Goal: Task Accomplishment & Management: Use online tool/utility

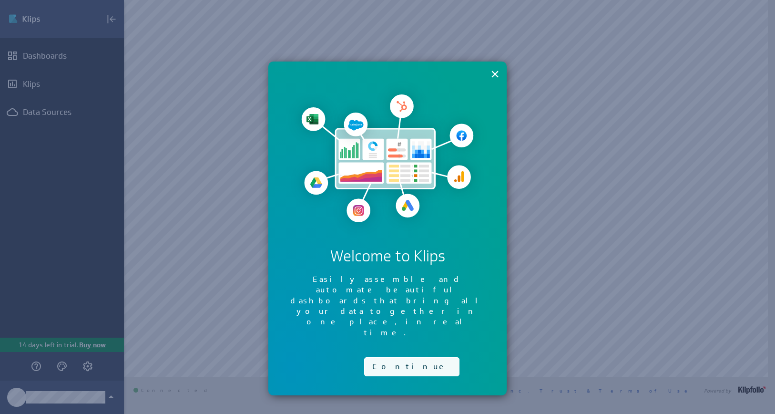
click at [386, 357] on button "Continue" at bounding box center [411, 366] width 95 height 19
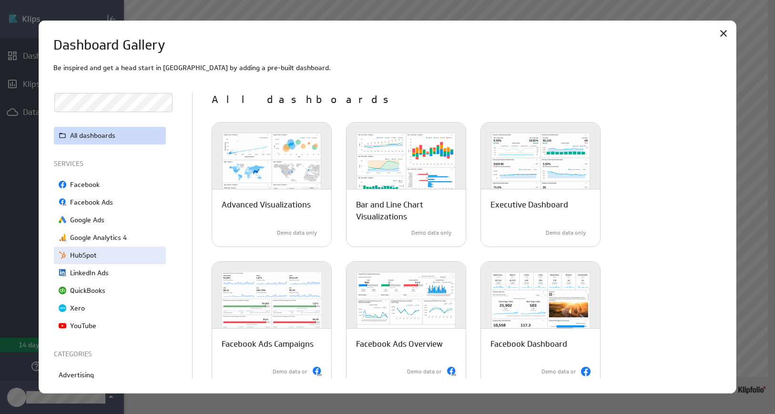
click at [93, 255] on p "HubSpot" at bounding box center [83, 255] width 27 height 10
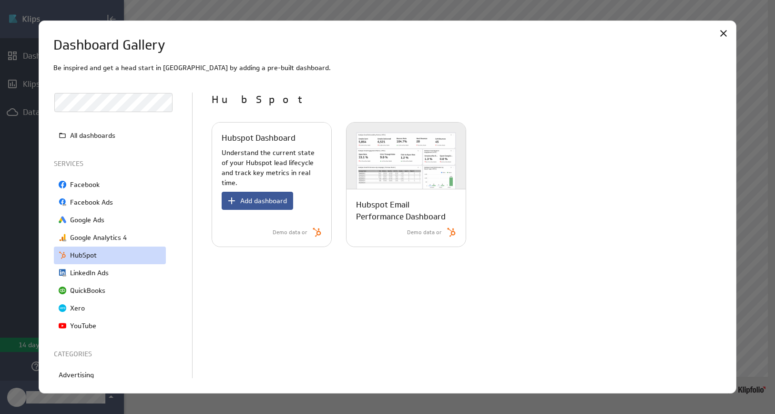
click at [264, 196] on span "Add dashboard" at bounding box center [263, 200] width 47 height 9
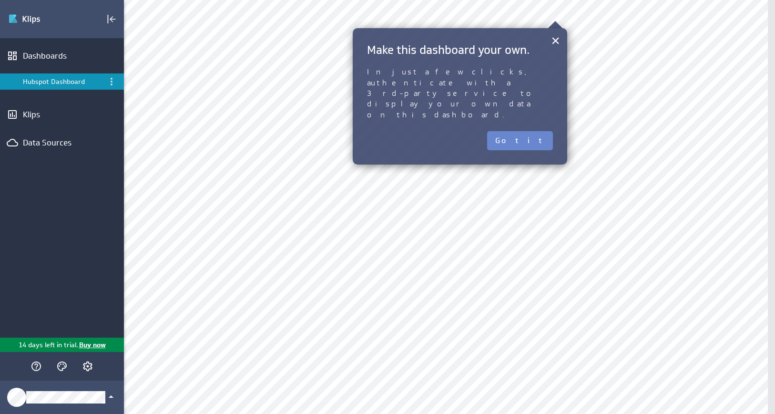
click at [538, 131] on button "Got it" at bounding box center [520, 140] width 66 height 19
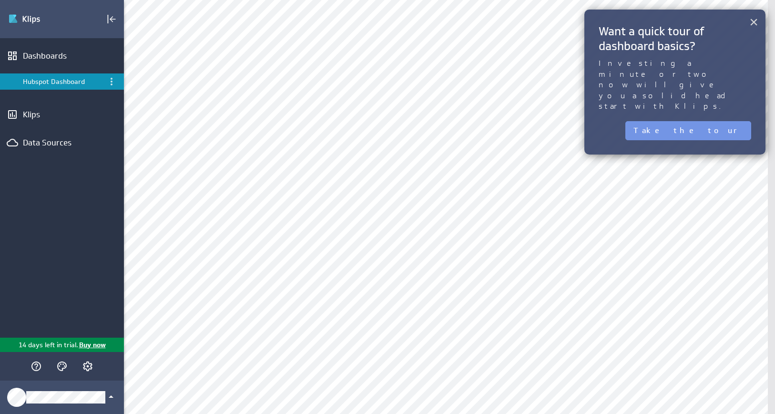
click at [755, 23] on button "×" at bounding box center [753, 21] width 9 height 19
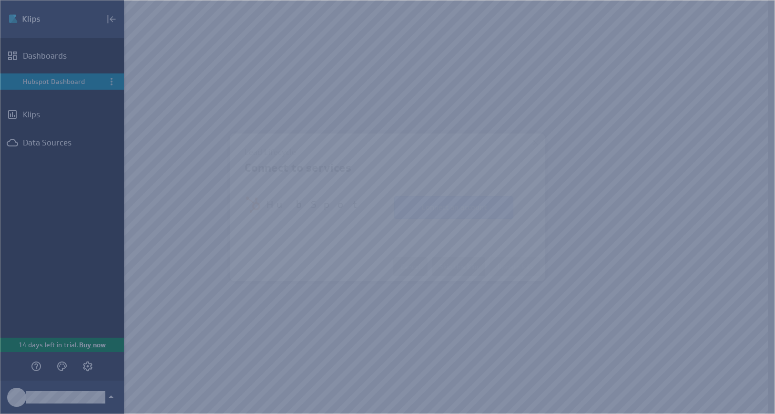
click at [462, 213] on button "Connect an account" at bounding box center [453, 207] width 119 height 23
select select "6b1b79b1e69040a147b5b49fd2f68ec8"
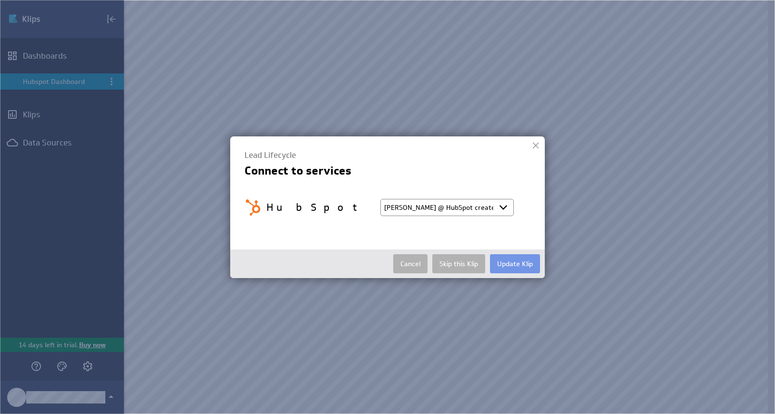
click at [507, 205] on select "Select account Nicolle @ HubSpot created Aug 11, 2025 at 10:14 PM EDT + Connect…" at bounding box center [446, 207] width 133 height 17
click at [513, 268] on button "Update Klip" at bounding box center [515, 263] width 50 height 19
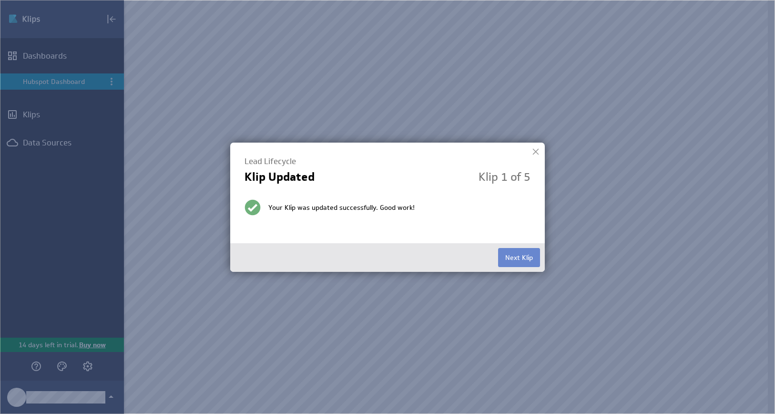
click at [515, 259] on button "Next Klip" at bounding box center [519, 257] width 42 height 19
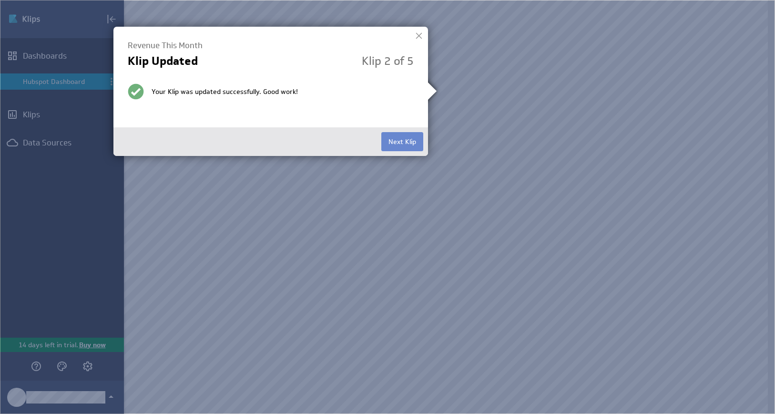
click at [411, 142] on button "Next Klip" at bounding box center [402, 141] width 42 height 19
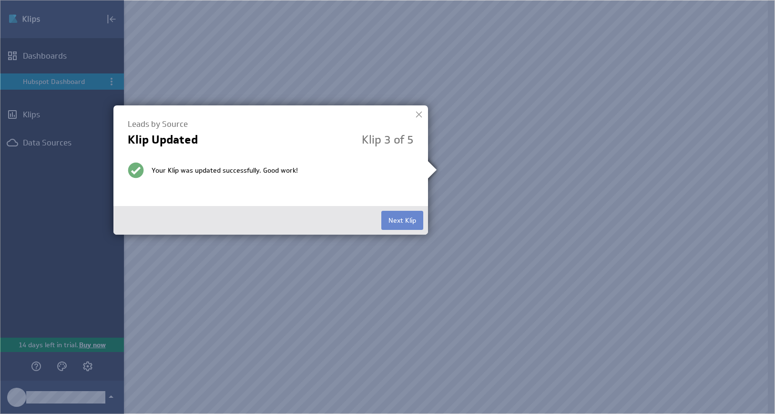
click at [416, 223] on button "Next Klip" at bounding box center [402, 220] width 42 height 19
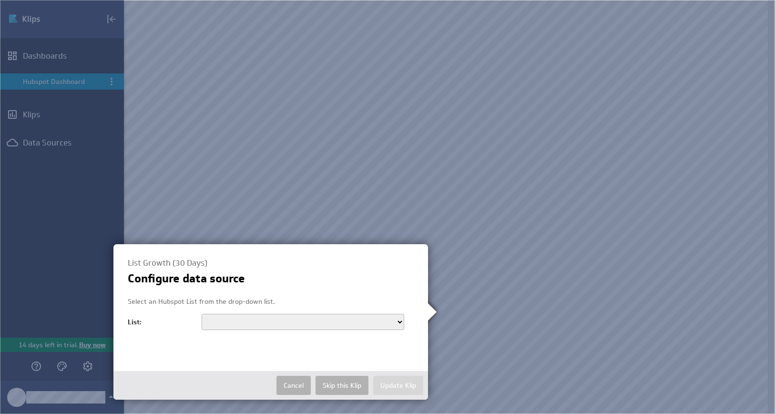
click at [373, 320] on select "Contacts - Contacts.csv Conference_LSINW_2024_Scileads import Newsletter_Subscr…" at bounding box center [303, 322] width 203 height 16
select select "10"
click at [202, 314] on select "Contacts - Contacts.csv Conference_LSINW_2024_Scileads import Newsletter_Subscr…" at bounding box center [303, 322] width 203 height 16
click at [402, 381] on button "Update Klip" at bounding box center [398, 385] width 50 height 19
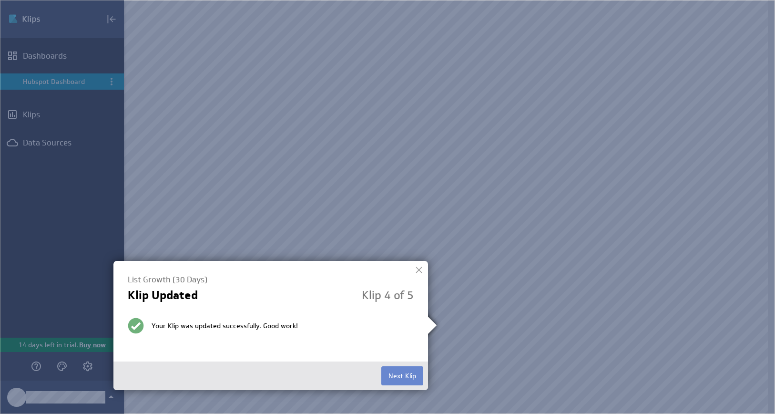
click at [400, 378] on button "Next Klip" at bounding box center [402, 375] width 42 height 19
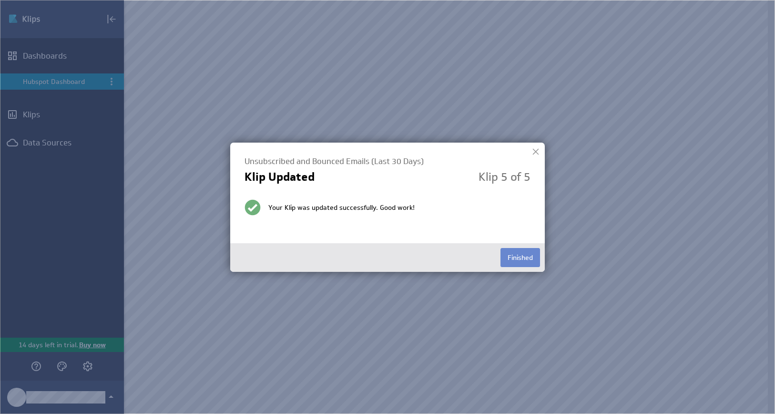
click at [518, 256] on button "Finished" at bounding box center [521, 257] width 40 height 19
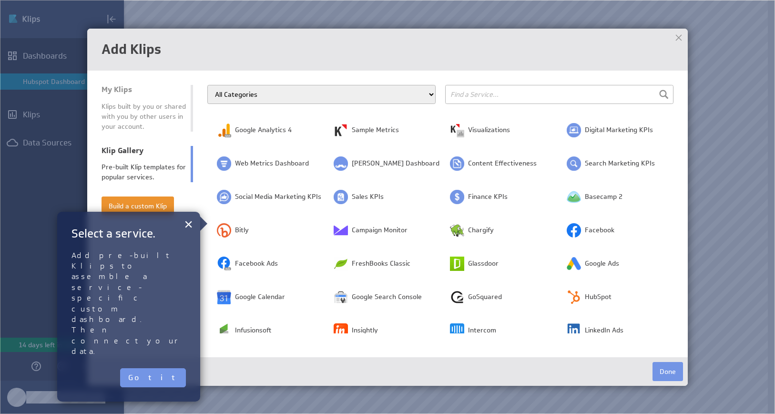
click at [289, 97] on select "All Categories Advertising Cloud Storage Customer Support Dashboard Gallery Dat…" at bounding box center [321, 94] width 228 height 19
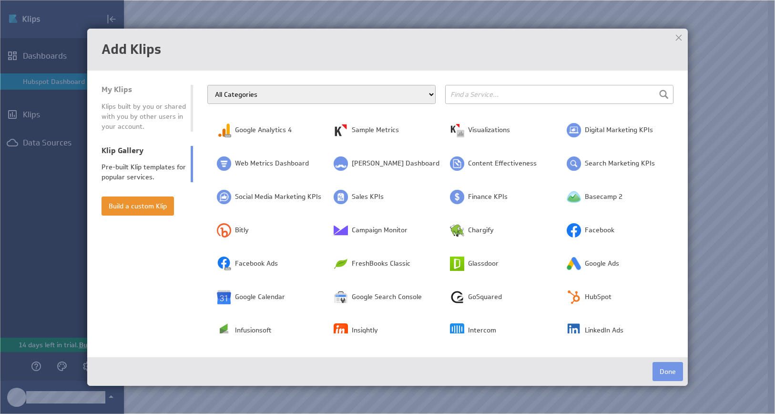
click at [113, 299] on td "My Klips Klips built by you or shared with you by other users in your account. …" at bounding box center [155, 209] width 106 height 248
click at [473, 92] on input "text" at bounding box center [559, 94] width 228 height 19
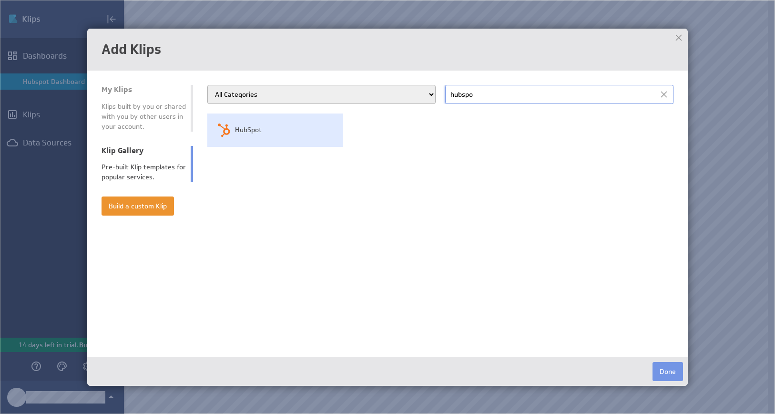
type input "hubspo"
click at [253, 128] on span "HubSpot" at bounding box center [248, 130] width 27 height 10
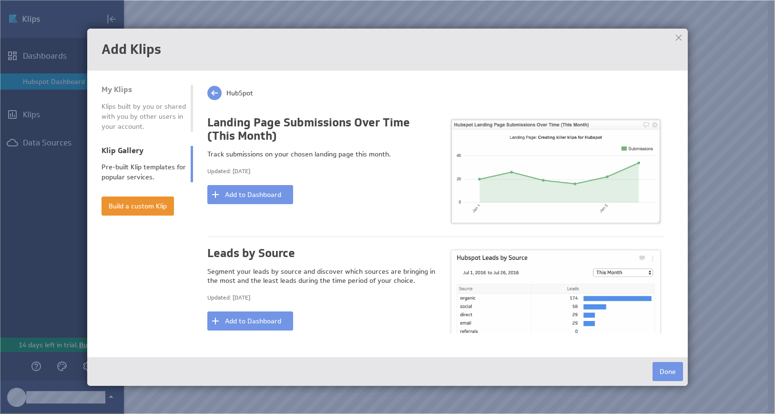
scroll to position [1872, 0]
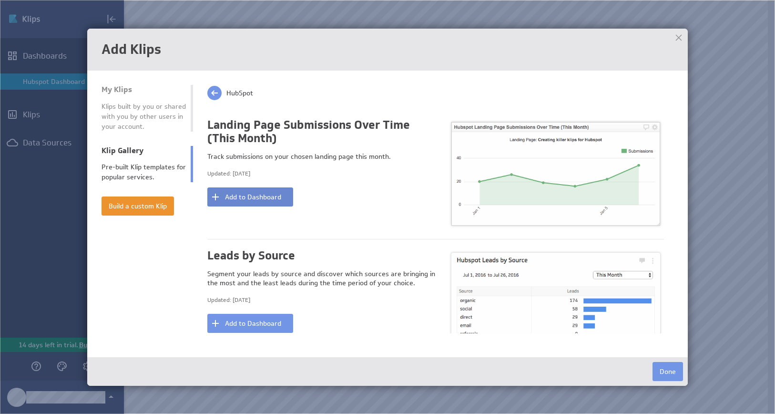
click at [277, 192] on button "Add to Dashboard" at bounding box center [250, 196] width 86 height 19
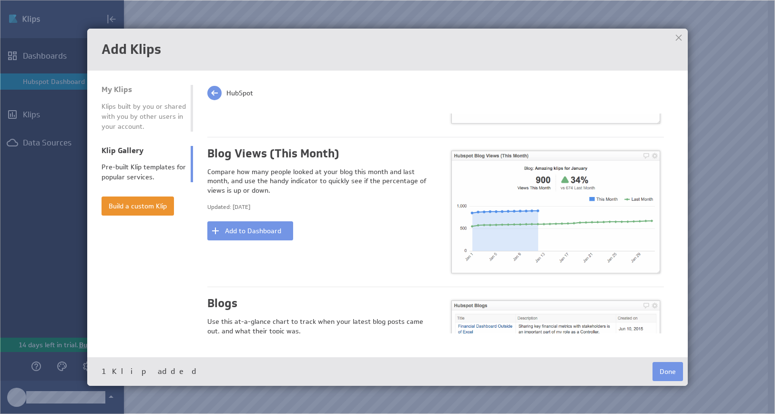
scroll to position [910, 0]
click at [269, 223] on button "Add to Dashboard" at bounding box center [250, 231] width 86 height 19
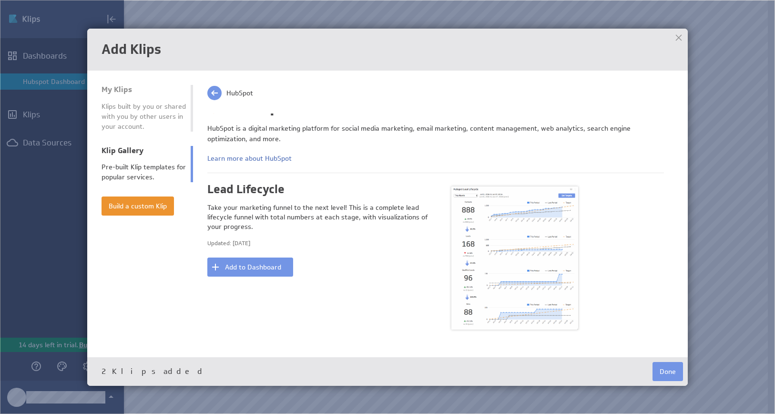
scroll to position [0, 0]
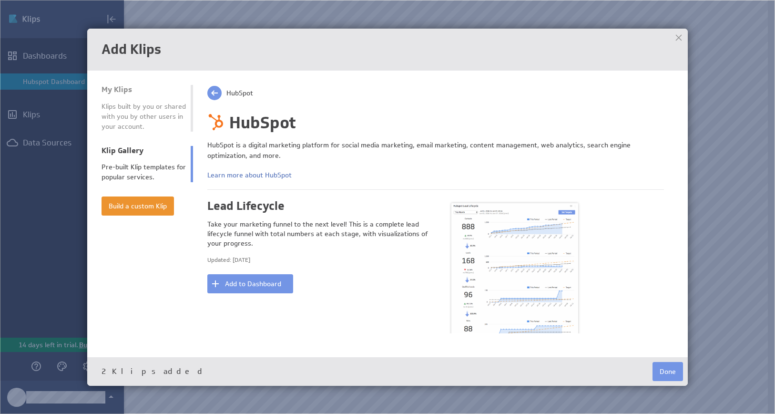
click at [680, 32] on div at bounding box center [679, 38] width 14 height 14
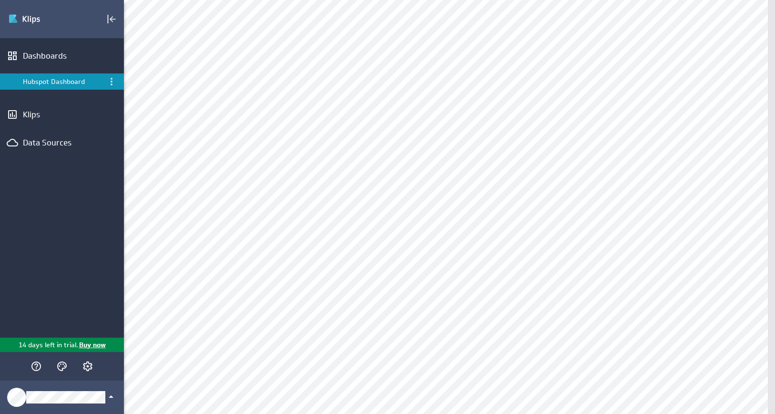
scroll to position [75, 0]
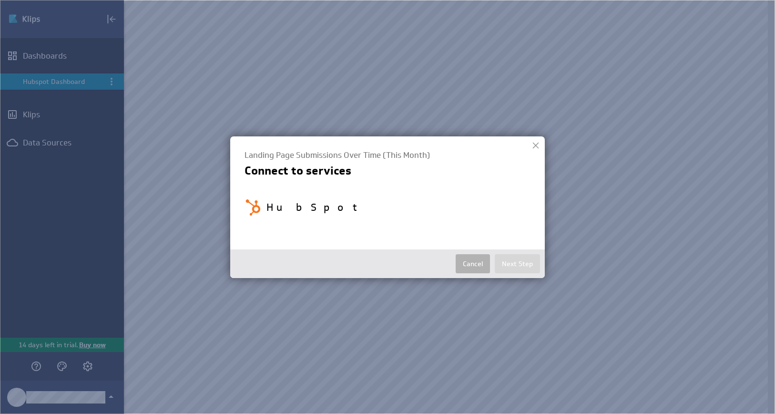
select select "6b1b79b1e69040a147b5b49fd2f68ec8"
click at [440, 210] on select "Select account Nicolle @ HubSpot created Aug 11, 2025 at 10:14 PM EDT + Connect…" at bounding box center [446, 207] width 133 height 17
click at [493, 184] on div "Landing Page Submissions Over Time (This Month) Connect to services HubSpot Sel…" at bounding box center [388, 188] width 286 height 75
click at [503, 205] on select "Select account Nicolle @ HubSpot created Aug 11, 2025 at 10:14 PM EDT + Connect…" at bounding box center [446, 207] width 133 height 17
click at [380, 199] on select "Select account Nicolle @ HubSpot created Aug 11, 2025 at 10:14 PM EDT + Connect…" at bounding box center [446, 207] width 133 height 17
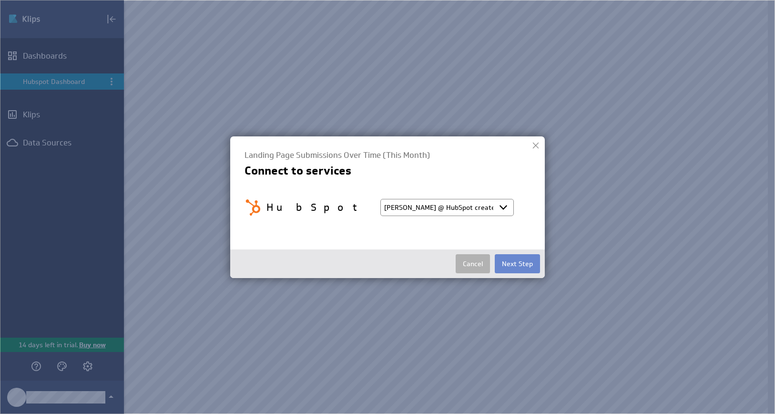
click at [513, 265] on button "Next Step" at bounding box center [517, 263] width 45 height 19
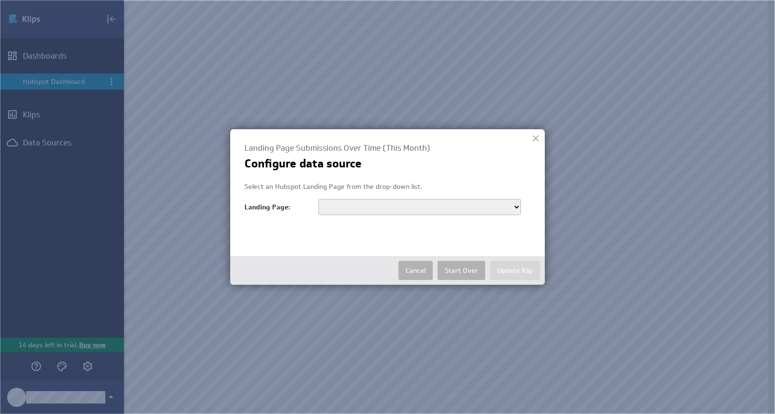
click at [382, 205] on select "Subscribe to SayoStudio Newsletter Webinar 1 - Visual Tools" at bounding box center [419, 207] width 203 height 16
select select "191177632393"
click at [318, 199] on select "Subscribe to SayoStudio Newsletter Webinar 1 - Visual Tools" at bounding box center [419, 207] width 203 height 16
click at [509, 274] on button "Update Klip" at bounding box center [515, 270] width 50 height 19
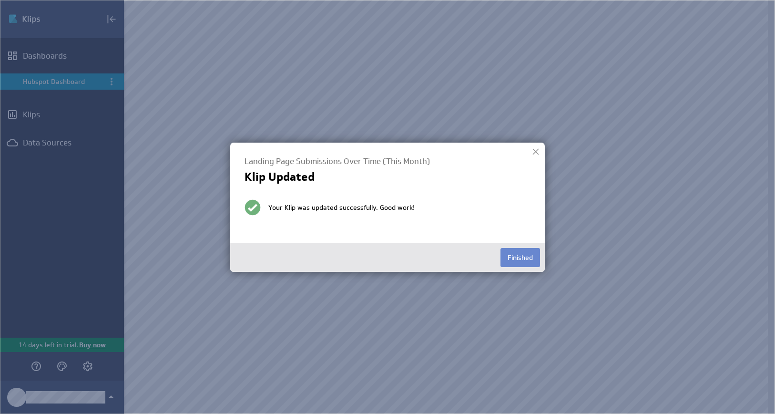
click at [515, 256] on button "Finished" at bounding box center [521, 257] width 40 height 19
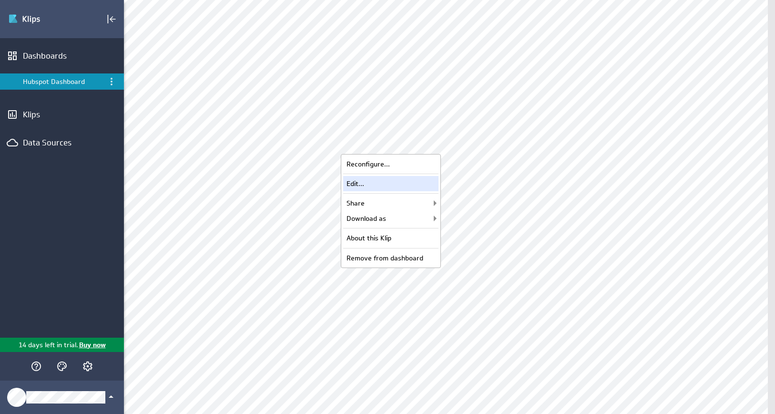
click at [402, 176] on div "Edit..." at bounding box center [390, 183] width 95 height 15
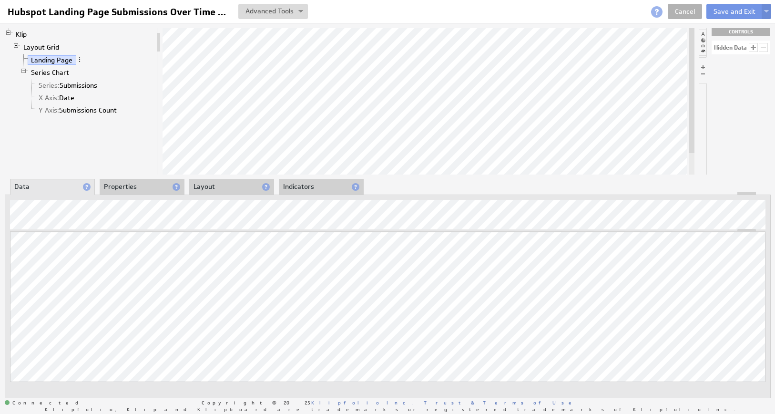
click at [132, 185] on li "Properties" at bounding box center [142, 187] width 85 height 16
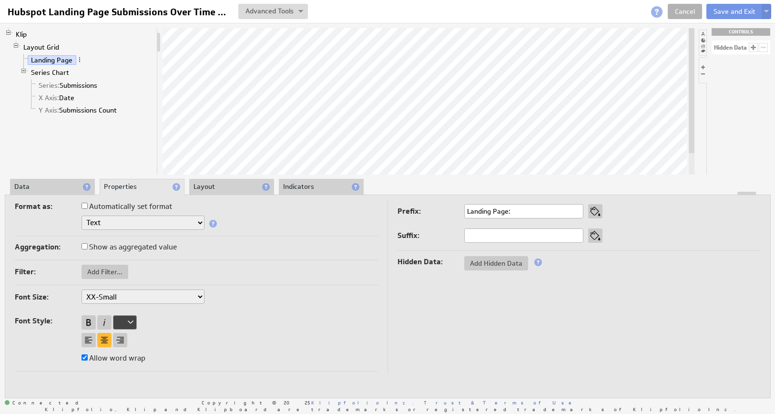
click at [46, 192] on div at bounding box center [387, 193] width 765 height 3
click at [47, 185] on li "Data" at bounding box center [52, 187] width 85 height 16
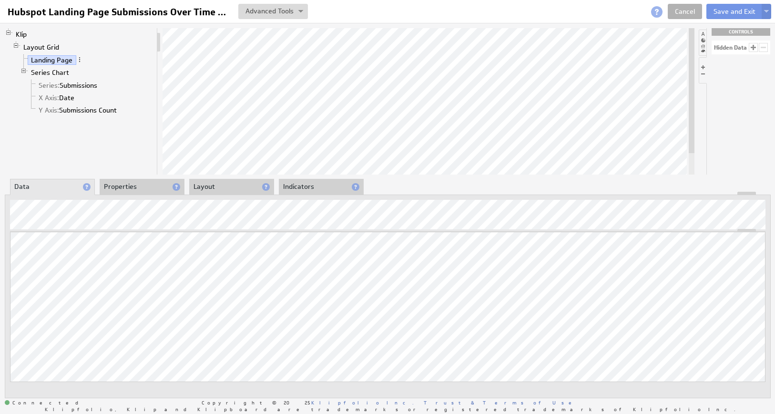
click at [125, 186] on li "Properties" at bounding box center [142, 187] width 85 height 16
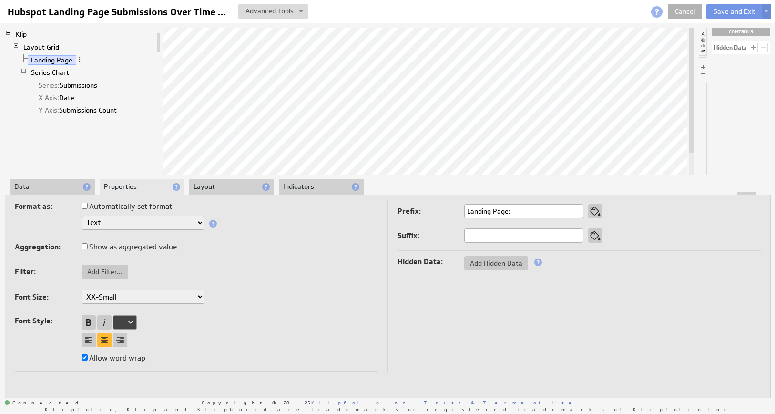
click at [211, 187] on li "Layout" at bounding box center [231, 187] width 85 height 16
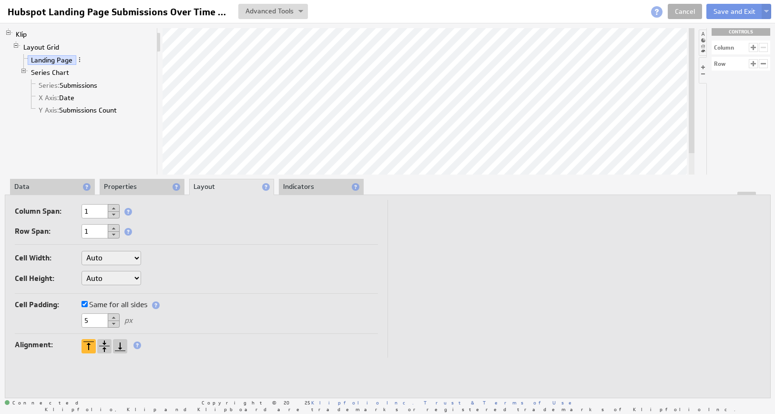
click at [317, 184] on li "Indicators" at bounding box center [321, 187] width 85 height 16
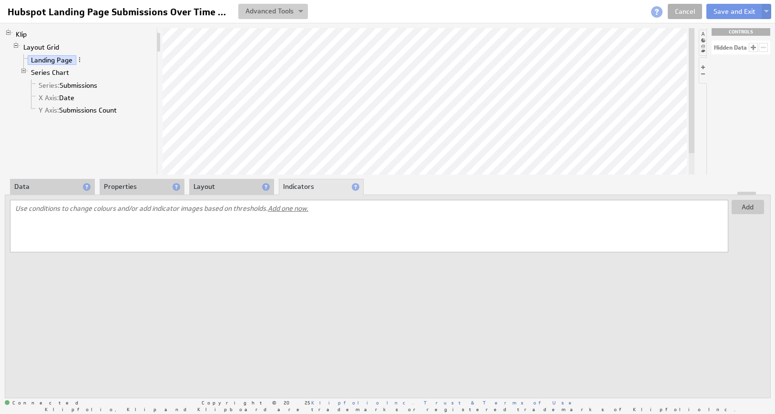
click at [301, 10] on img at bounding box center [300, 12] width 5 height 4
click at [69, 94] on link "X Axis: Date" at bounding box center [56, 98] width 43 height 10
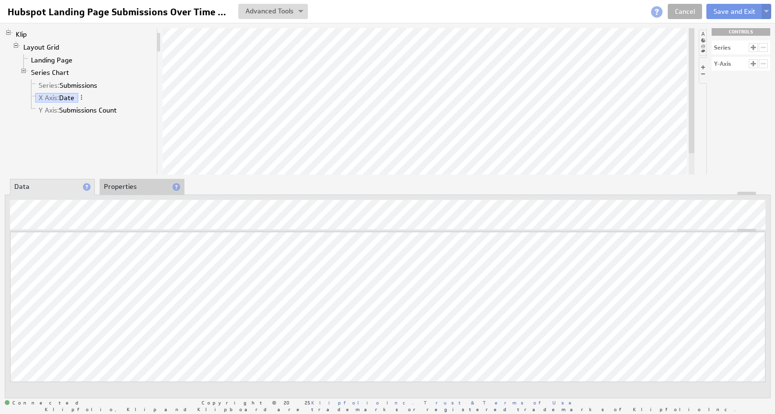
click at [764, 5] on button at bounding box center [767, 11] width 10 height 15
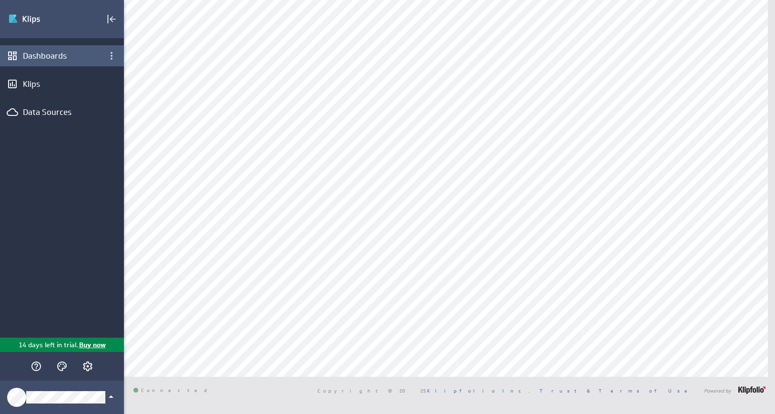
click at [40, 57] on div "Dashboards" at bounding box center [62, 56] width 78 height 10
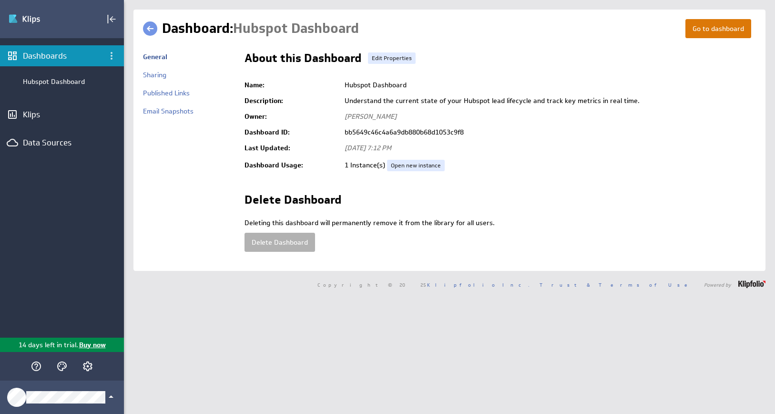
click at [722, 31] on link "Go to dashboard" at bounding box center [719, 28] width 66 height 19
